Goal: Information Seeking & Learning: Learn about a topic

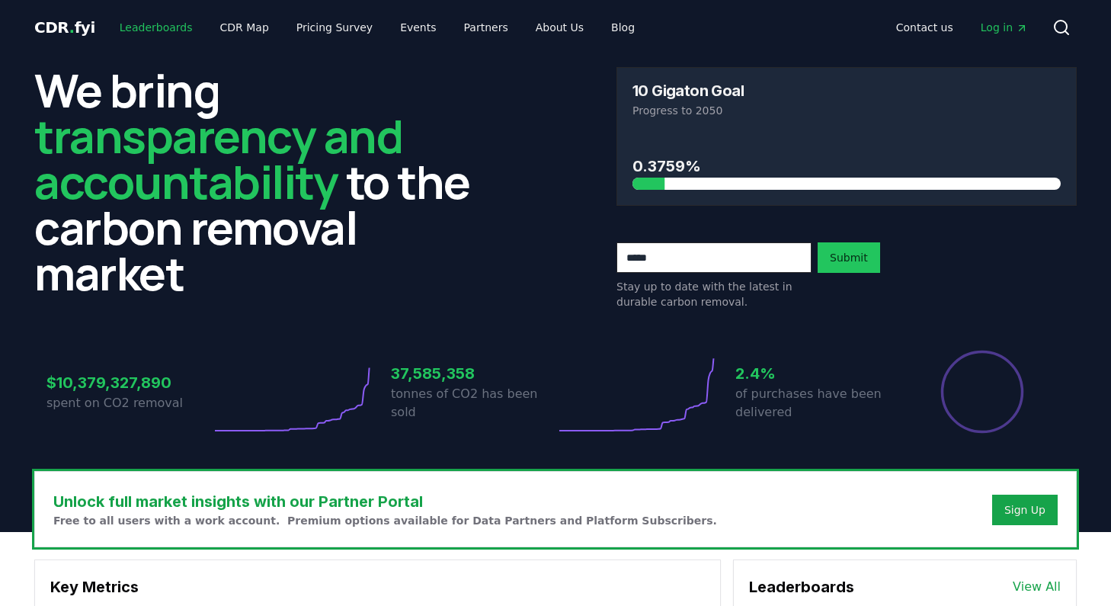
click at [146, 29] on link "Leaderboards" at bounding box center [156, 27] width 98 height 27
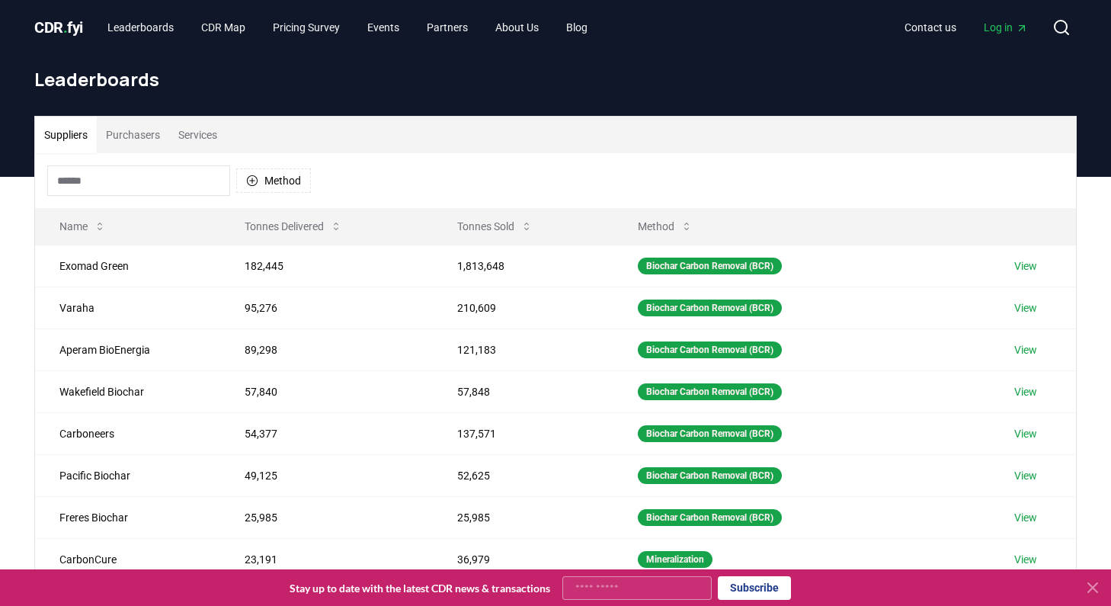
click at [155, 130] on button "Purchasers" at bounding box center [133, 135] width 72 height 37
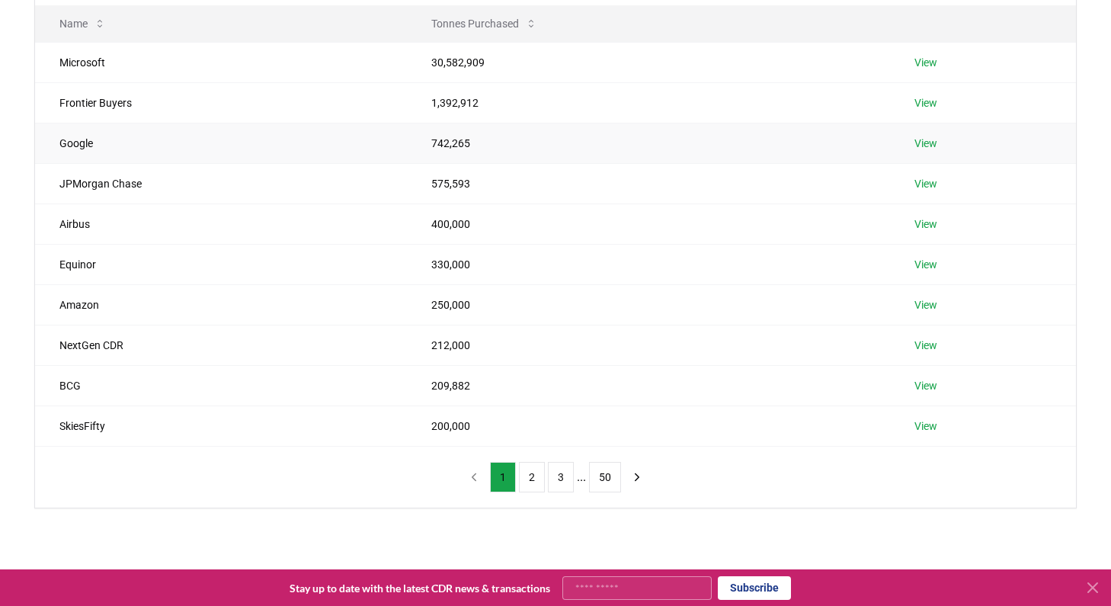
scroll to position [206, 0]
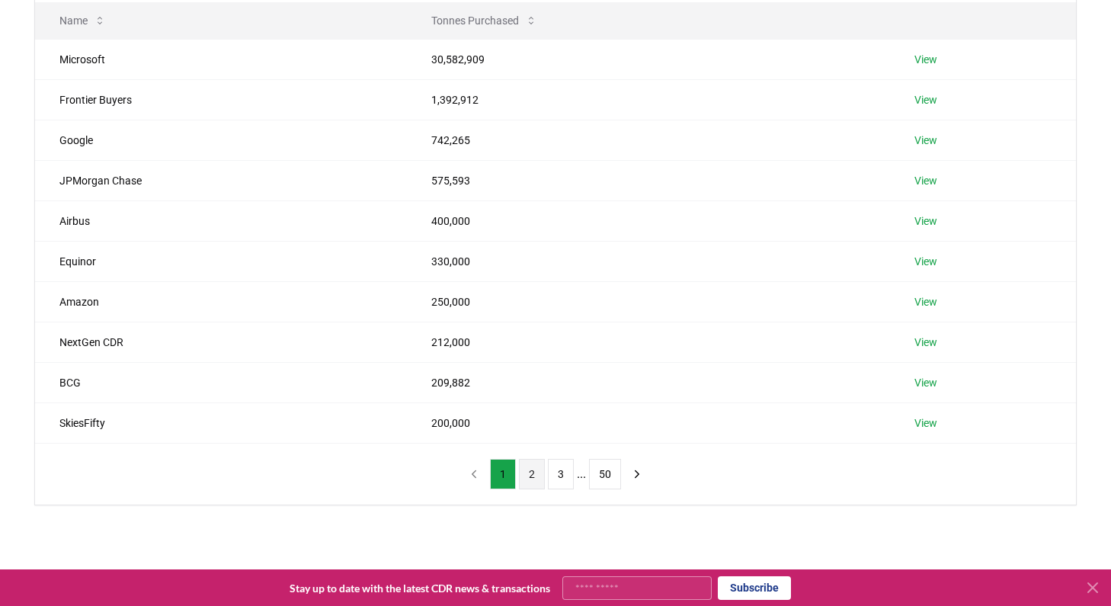
click at [529, 474] on button "2" at bounding box center [532, 474] width 26 height 30
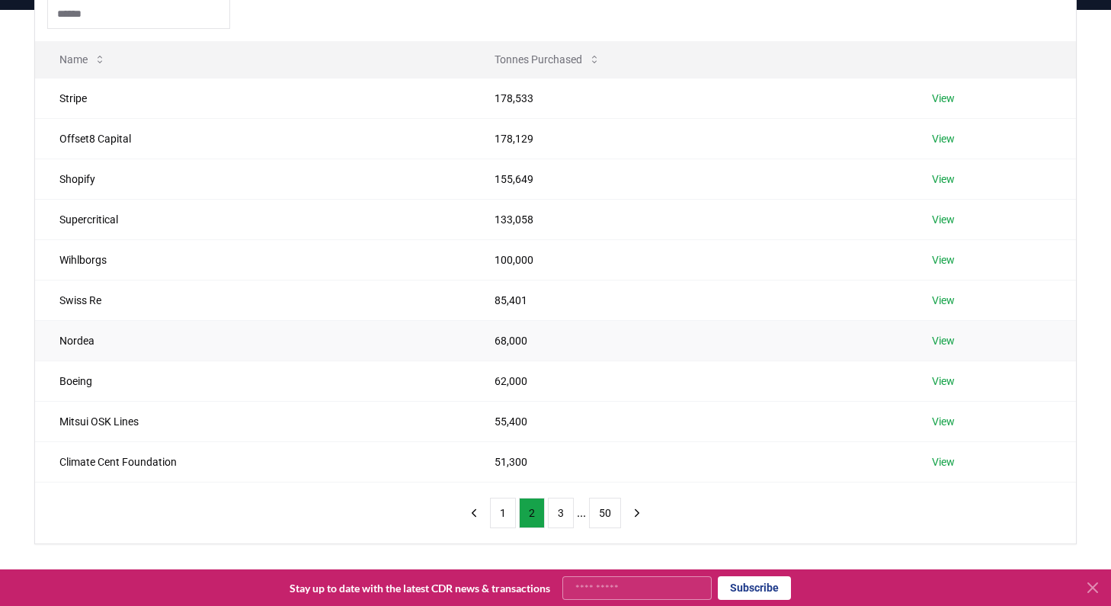
scroll to position [166, 0]
click at [567, 516] on button "3" at bounding box center [561, 513] width 26 height 30
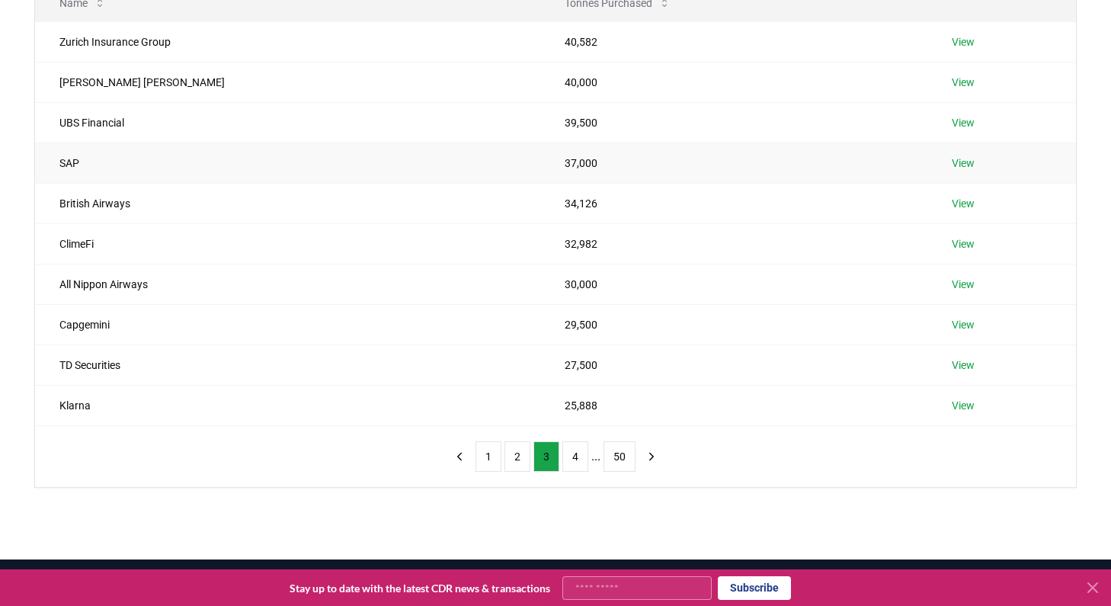
scroll to position [244, 0]
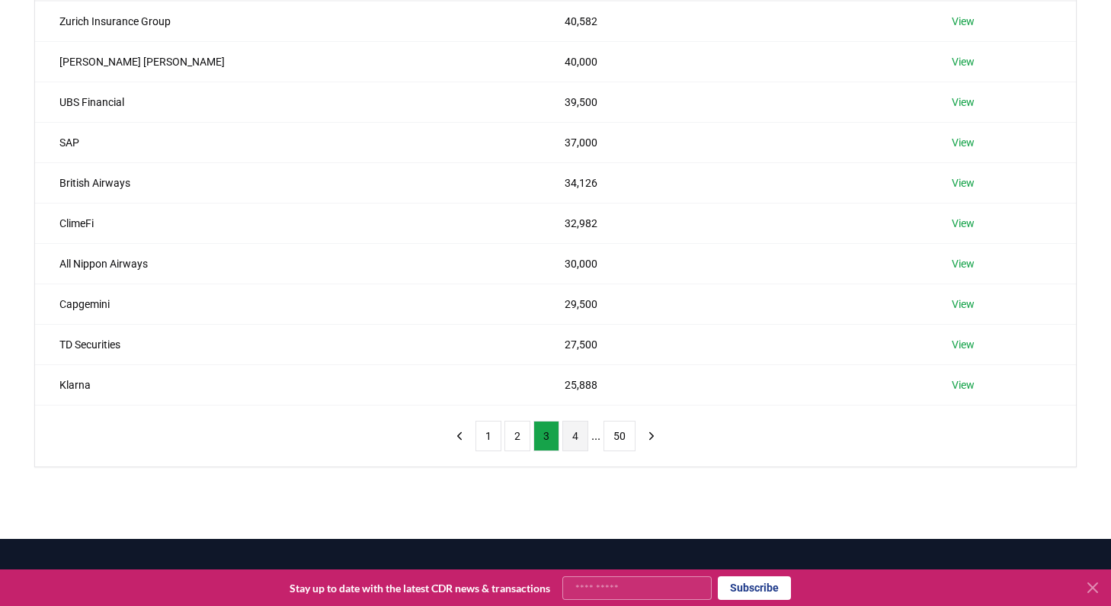
click at [568, 441] on button "4" at bounding box center [575, 436] width 26 height 30
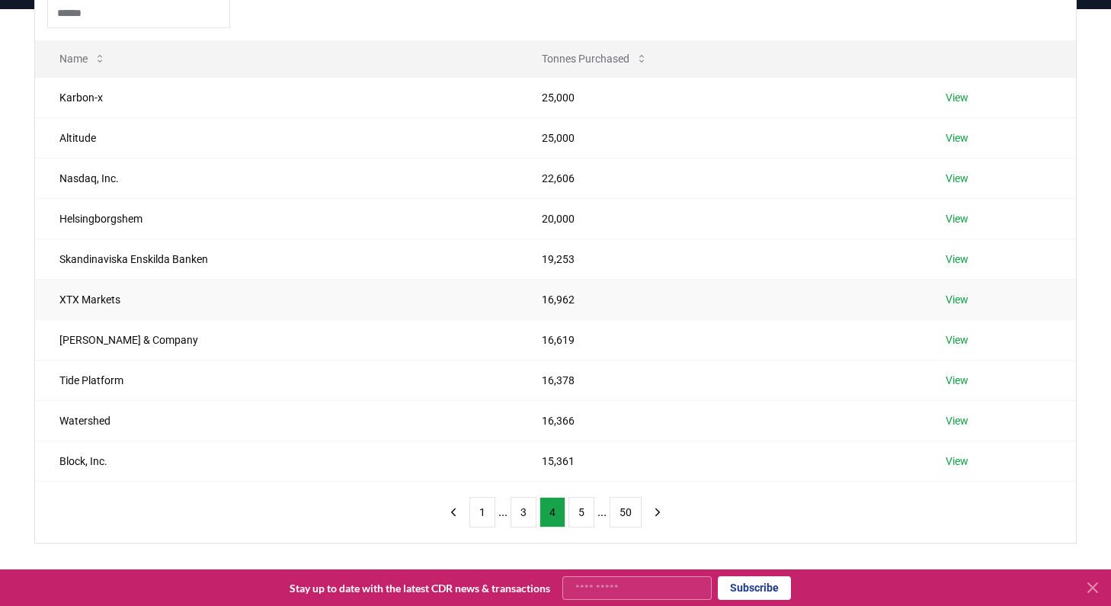
scroll to position [146, 0]
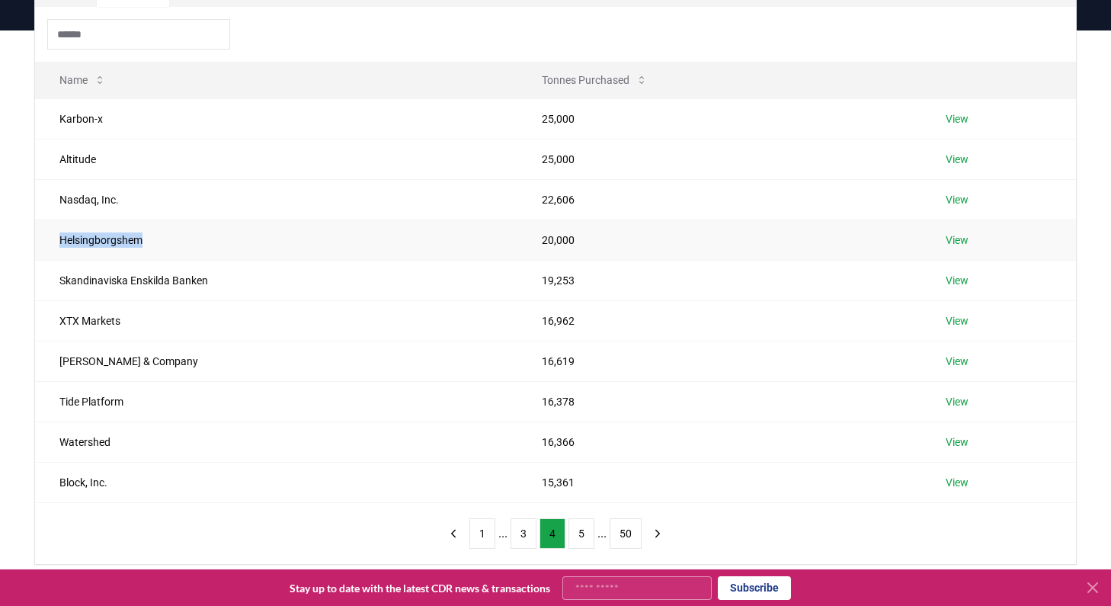
drag, startPoint x: 165, startPoint y: 241, endPoint x: 37, endPoint y: 240, distance: 128.0
click at [37, 240] on td "Helsingborgshem" at bounding box center [276, 239] width 482 height 40
copy td "Helsingborgshem"
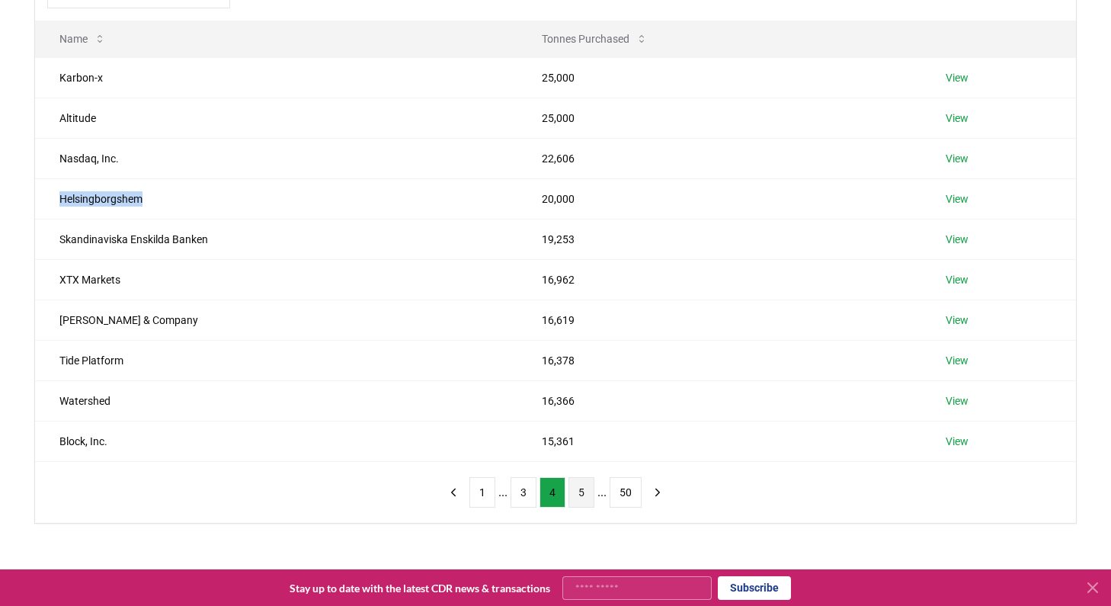
click at [581, 489] on button "5" at bounding box center [581, 492] width 26 height 30
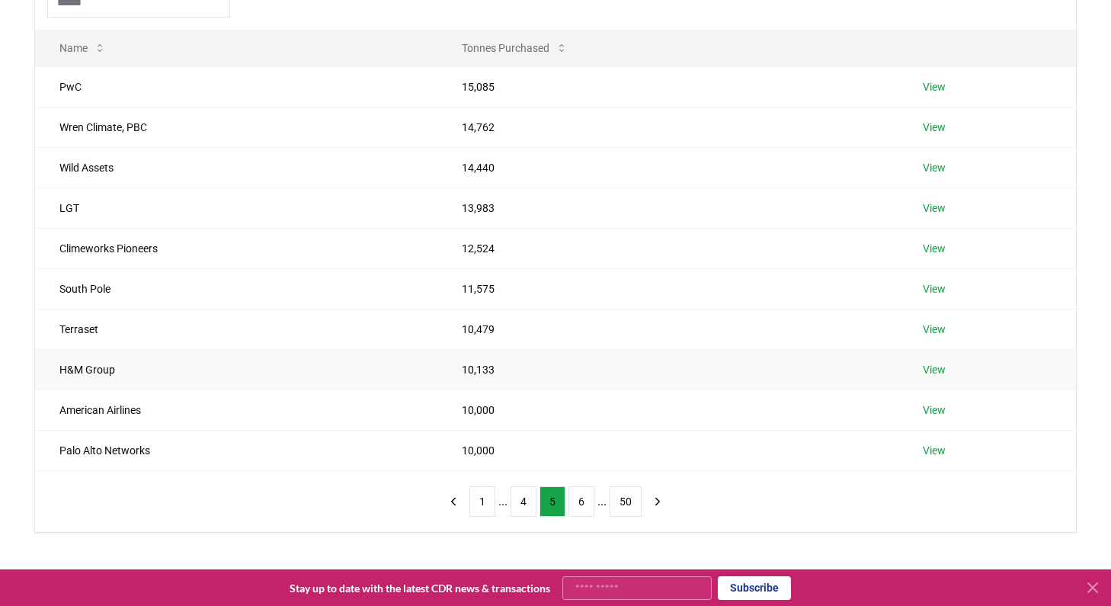
scroll to position [174, 0]
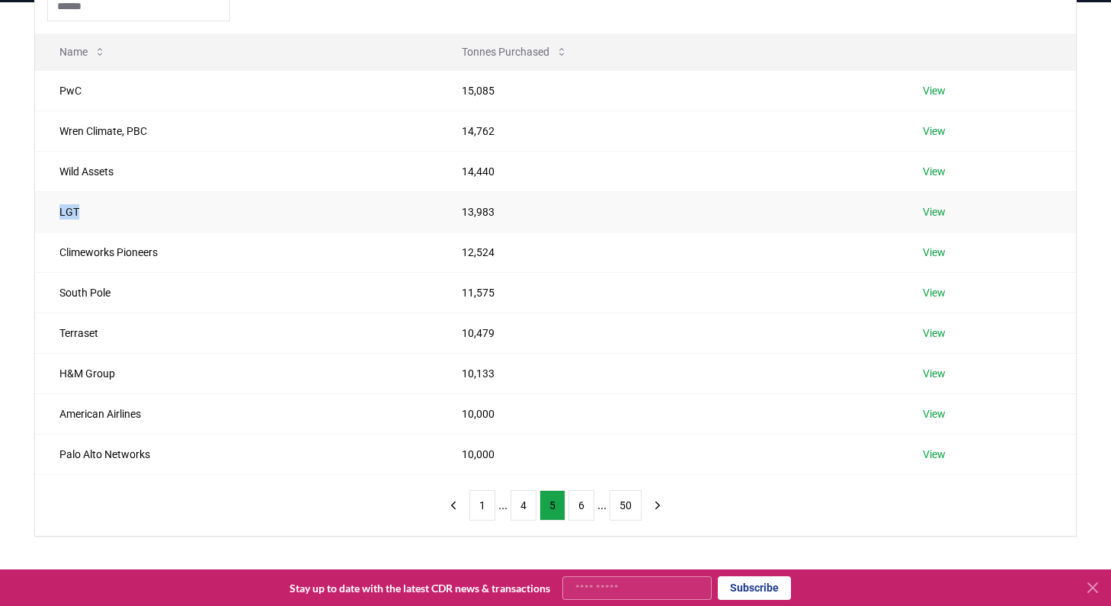
drag, startPoint x: 85, startPoint y: 211, endPoint x: 54, endPoint y: 212, distance: 30.5
click at [54, 212] on td "LGT" at bounding box center [236, 211] width 402 height 40
click at [584, 508] on button "6" at bounding box center [581, 505] width 26 height 30
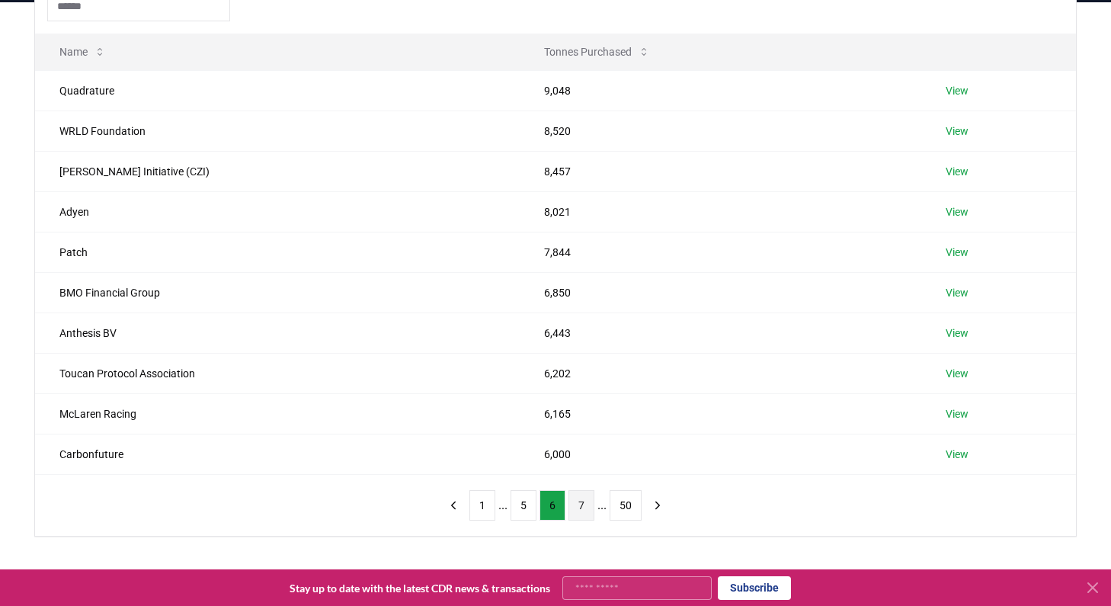
click at [579, 509] on button "7" at bounding box center [581, 505] width 26 height 30
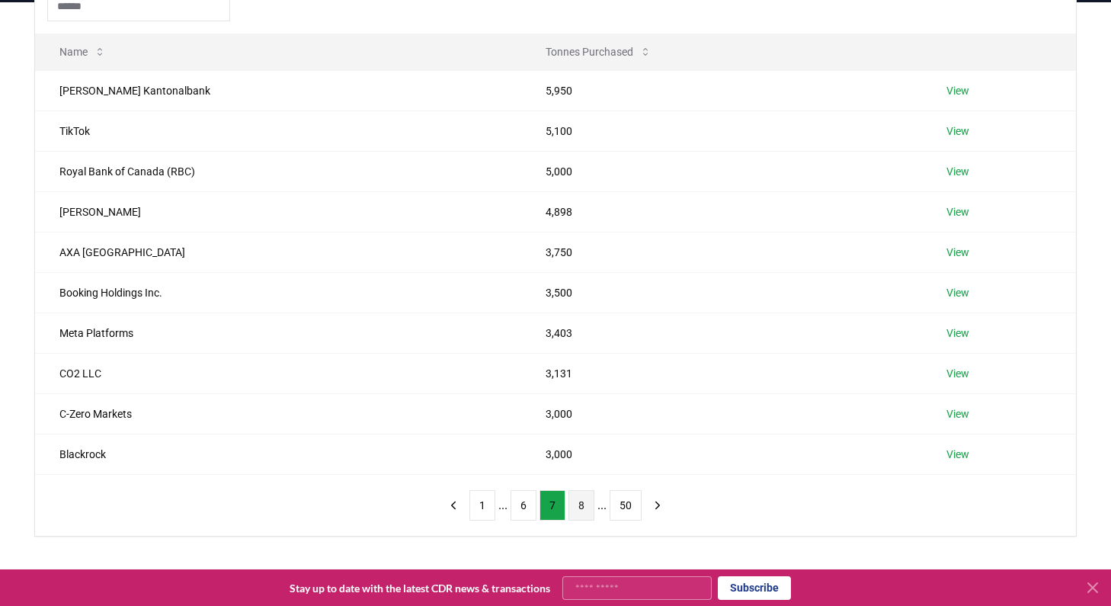
click at [589, 515] on button "8" at bounding box center [581, 505] width 26 height 30
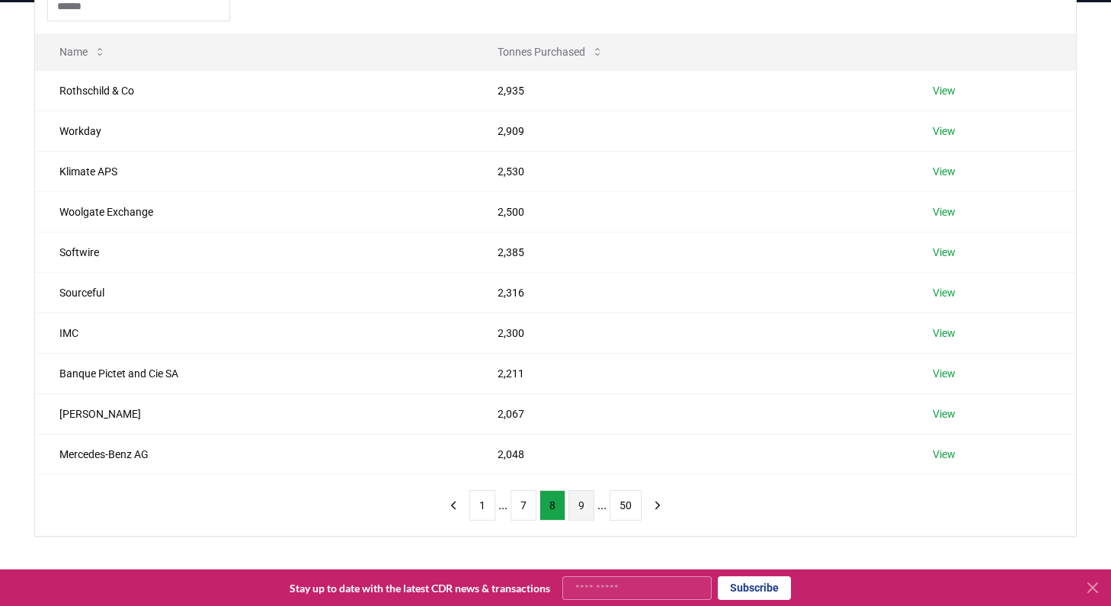
click at [581, 502] on button "9" at bounding box center [581, 505] width 26 height 30
